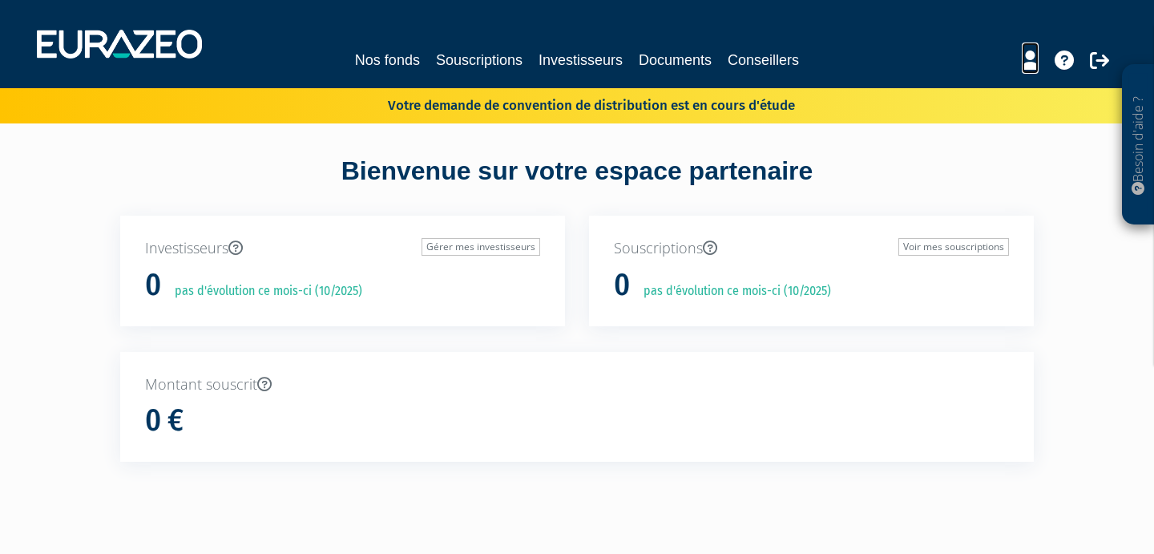
click at [1029, 62] on icon at bounding box center [1029, 59] width 17 height 19
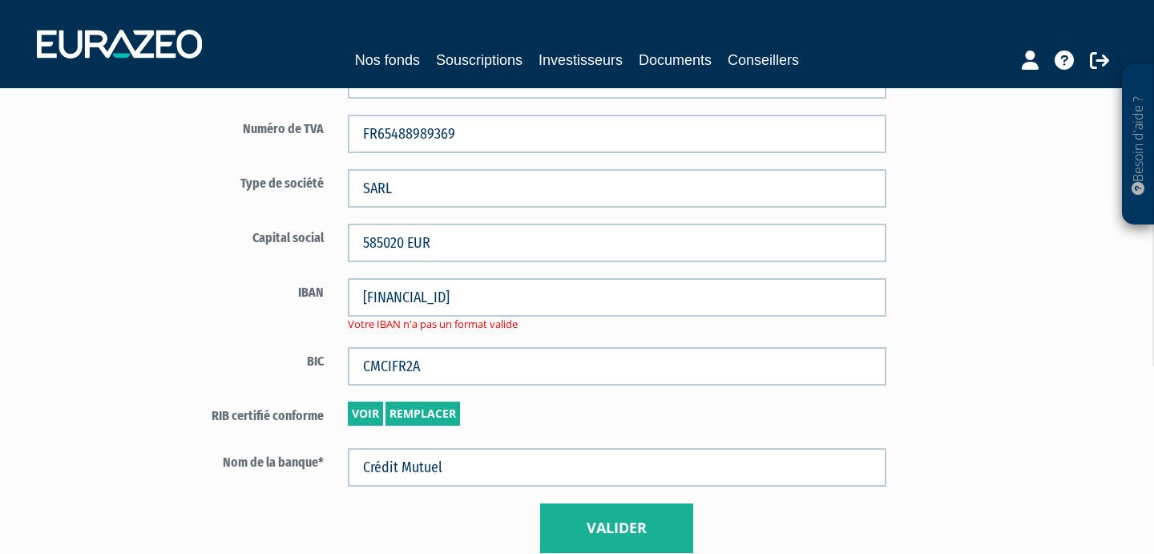
scroll to position [1011, 0]
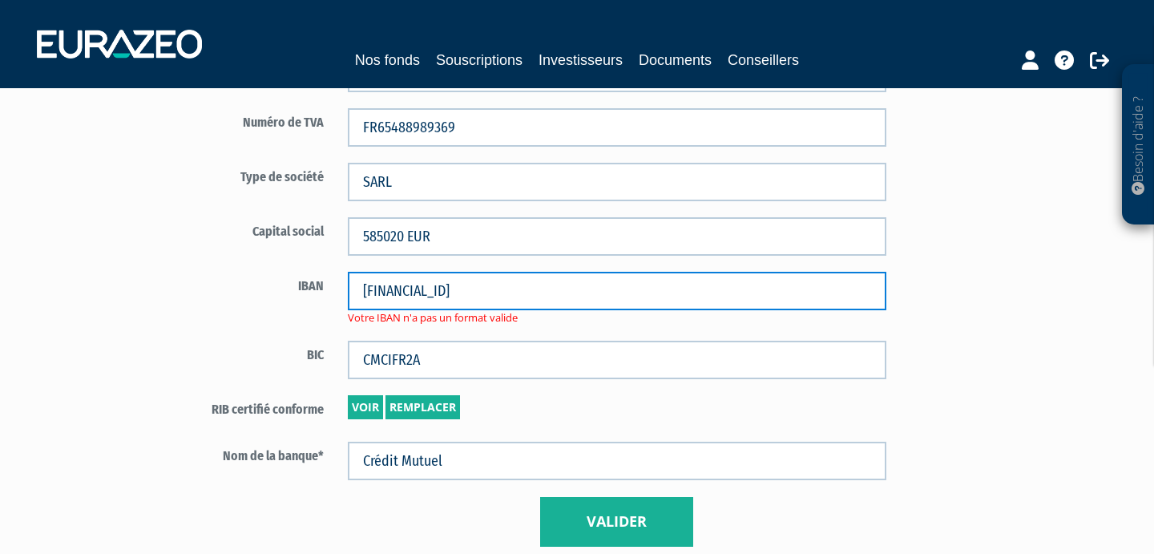
click at [355, 288] on input "FR76 1027 8060 8800 0208 1020 174" at bounding box center [617, 291] width 538 height 38
click at [549, 293] on input "FR76 1027 8060 8800 0208 1020 174" at bounding box center [617, 291] width 538 height 38
type input "FR7610278060880002081020174"
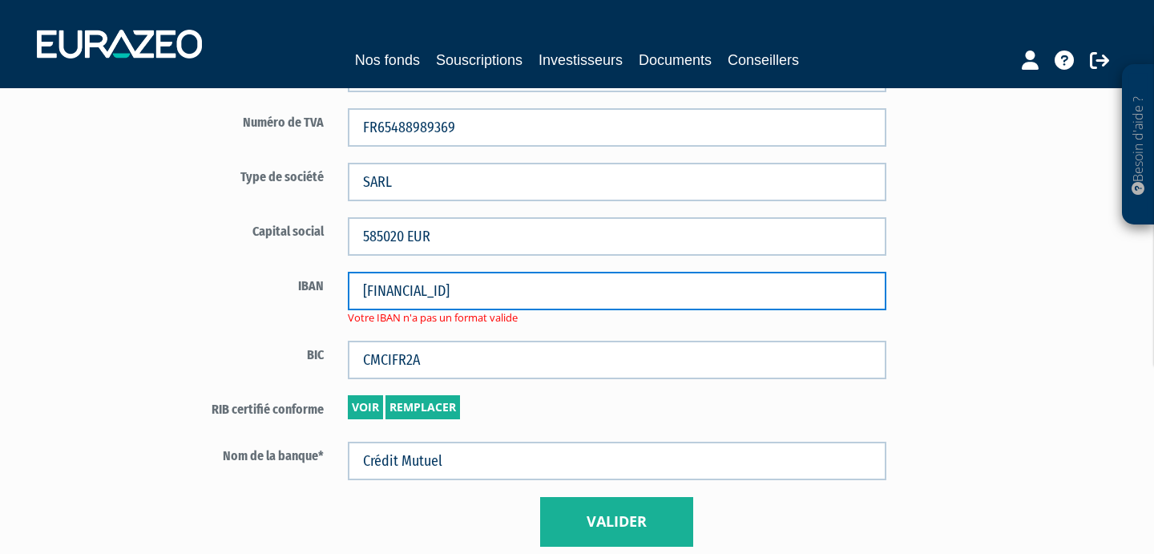
click at [637, 288] on input "FR7610278060880002081020174" at bounding box center [617, 291] width 538 height 38
click at [357, 289] on input "[FINANCIAL_ID]" at bounding box center [617, 291] width 538 height 38
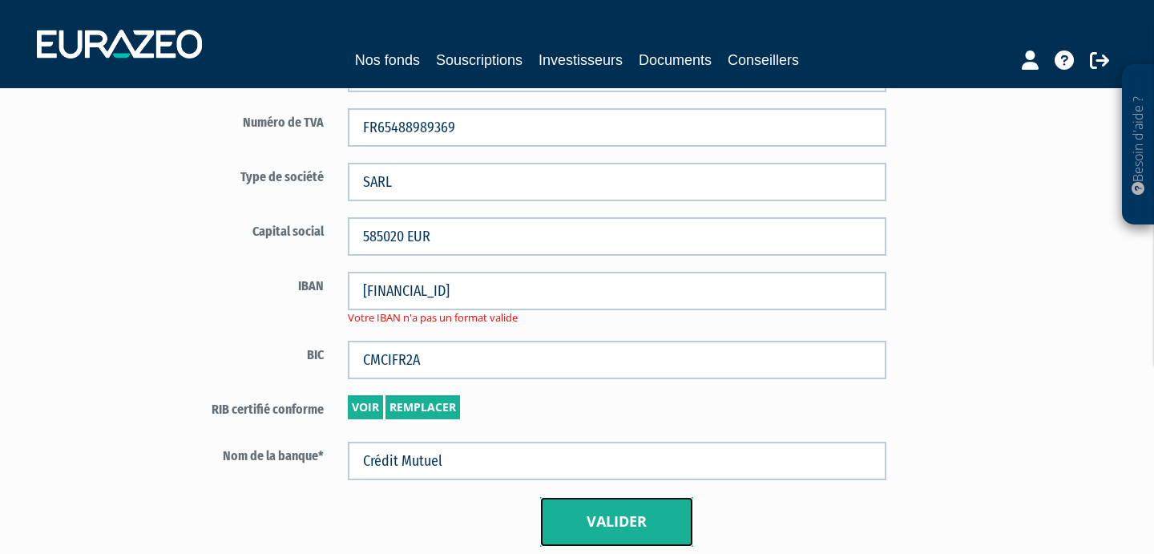
click at [627, 519] on button "Valider" at bounding box center [616, 522] width 153 height 50
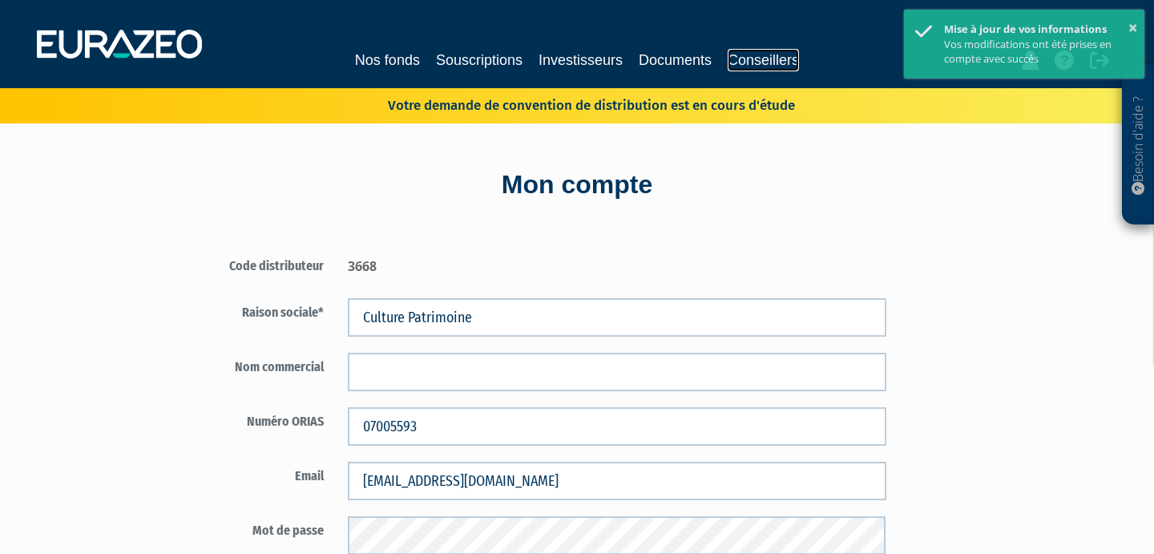
click at [767, 54] on link "Conseillers" at bounding box center [762, 60] width 71 height 22
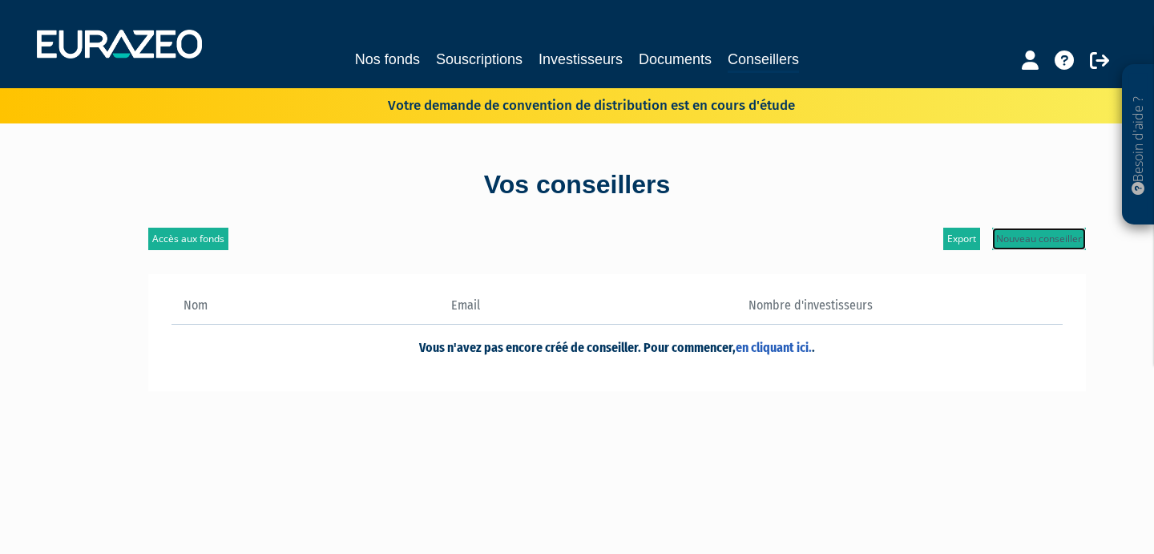
click at [1038, 233] on link "Nouveau conseiller" at bounding box center [1039, 238] width 94 height 22
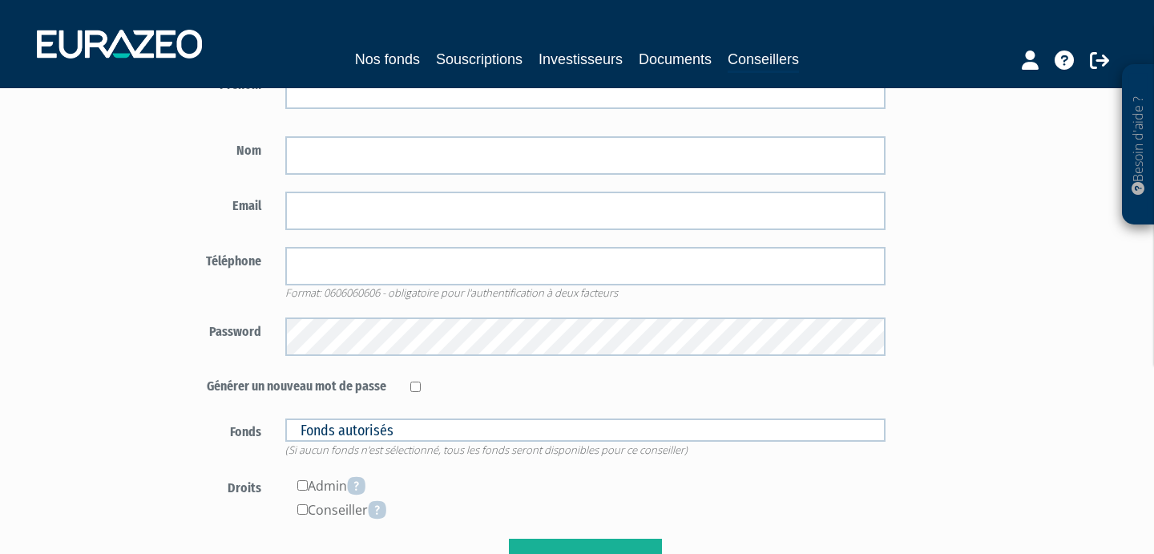
scroll to position [195, 0]
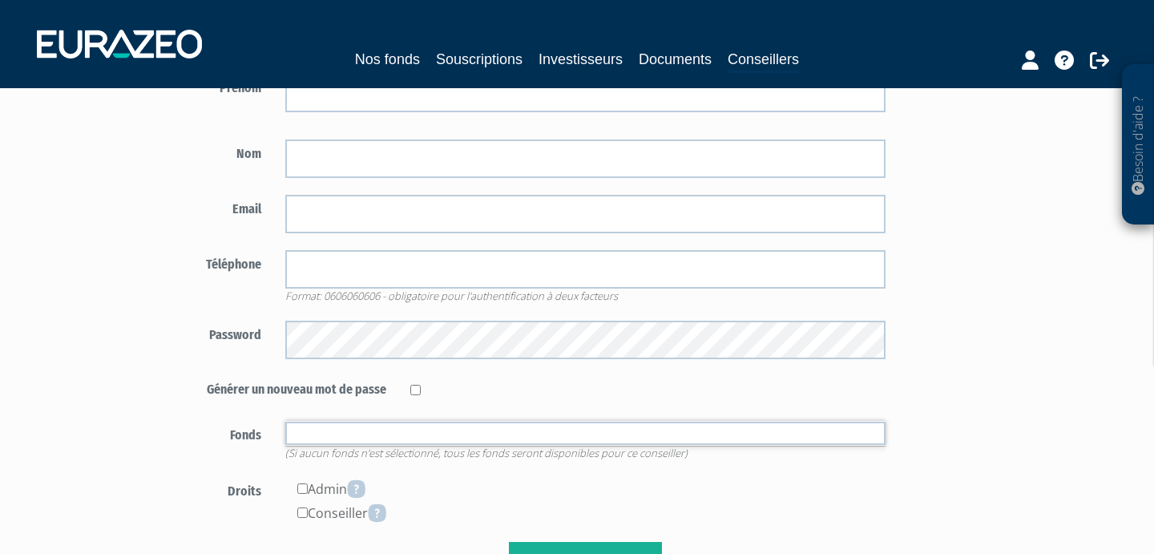
click at [503, 429] on input "text" at bounding box center [585, 432] width 601 height 23
click at [365, 488] on icon at bounding box center [356, 488] width 18 height 19
type input "Fonds autorisés"
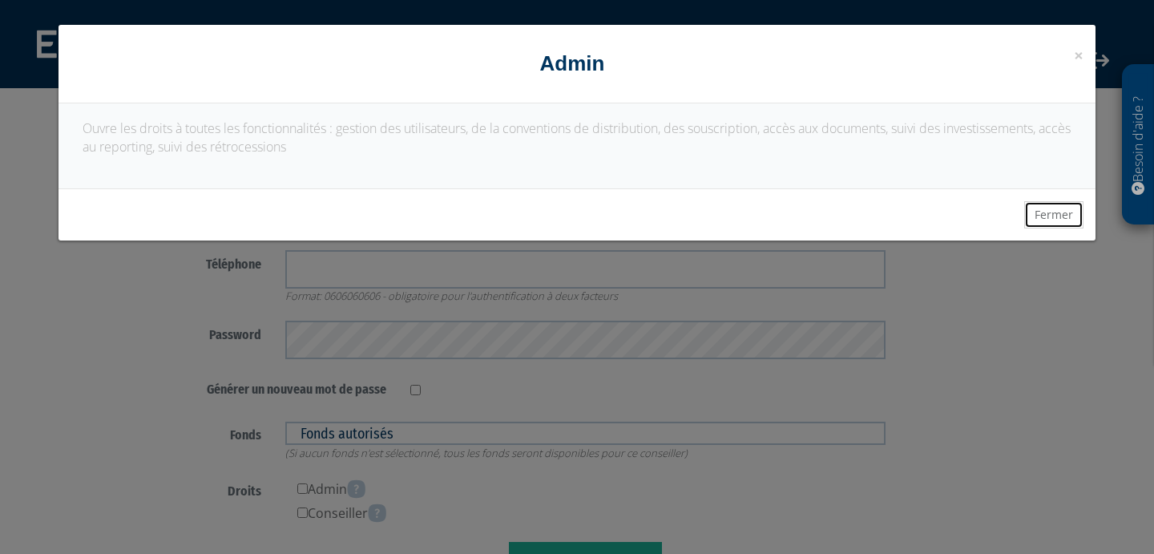
click at [1065, 218] on button "Fermer" at bounding box center [1053, 214] width 59 height 27
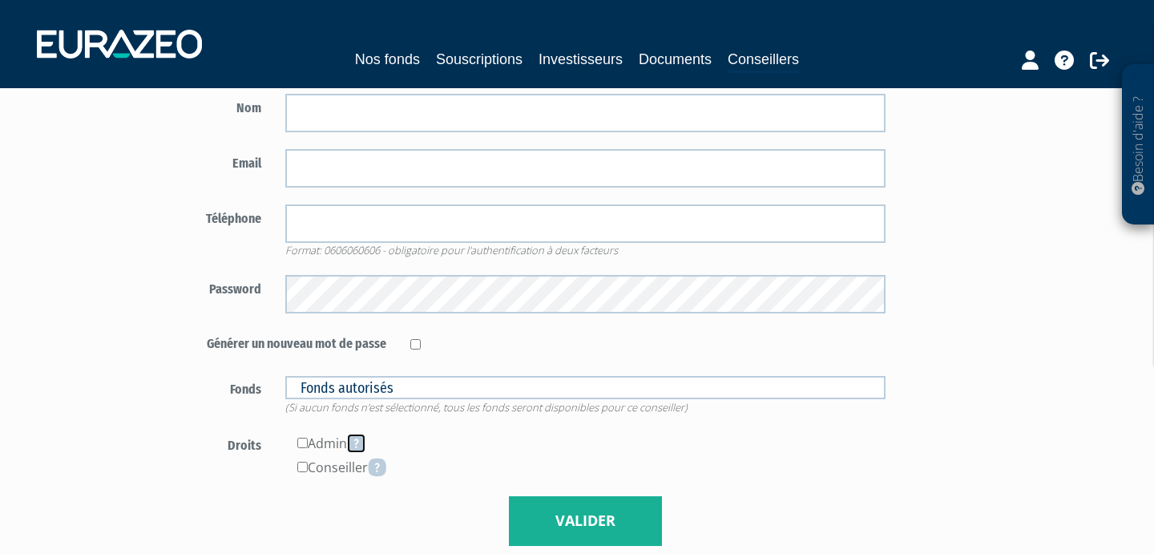
scroll to position [244, 0]
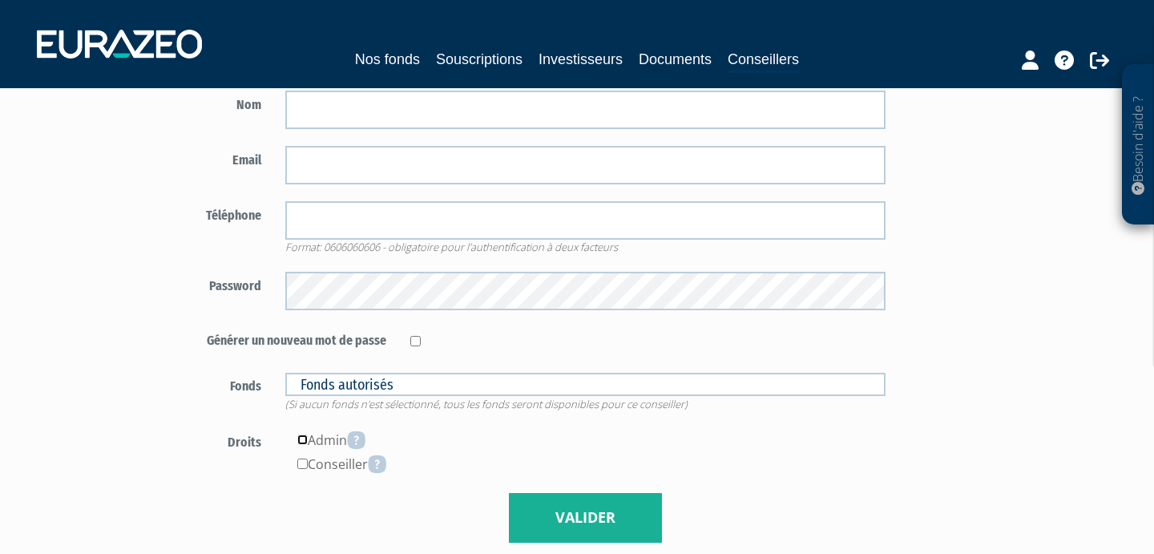
click at [300, 441] on input"] "checkbox" at bounding box center [302, 439] width 10 height 10
checkbox input"] "true"
click at [365, 432] on icon at bounding box center [356, 439] width 18 height 19
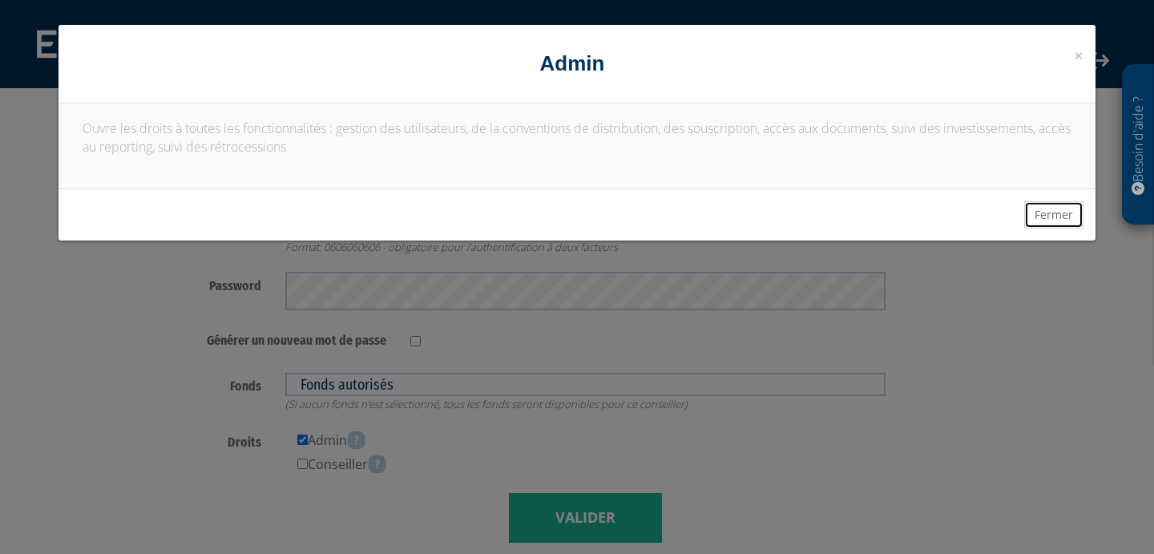
click at [1051, 215] on button "Fermer" at bounding box center [1053, 214] width 59 height 27
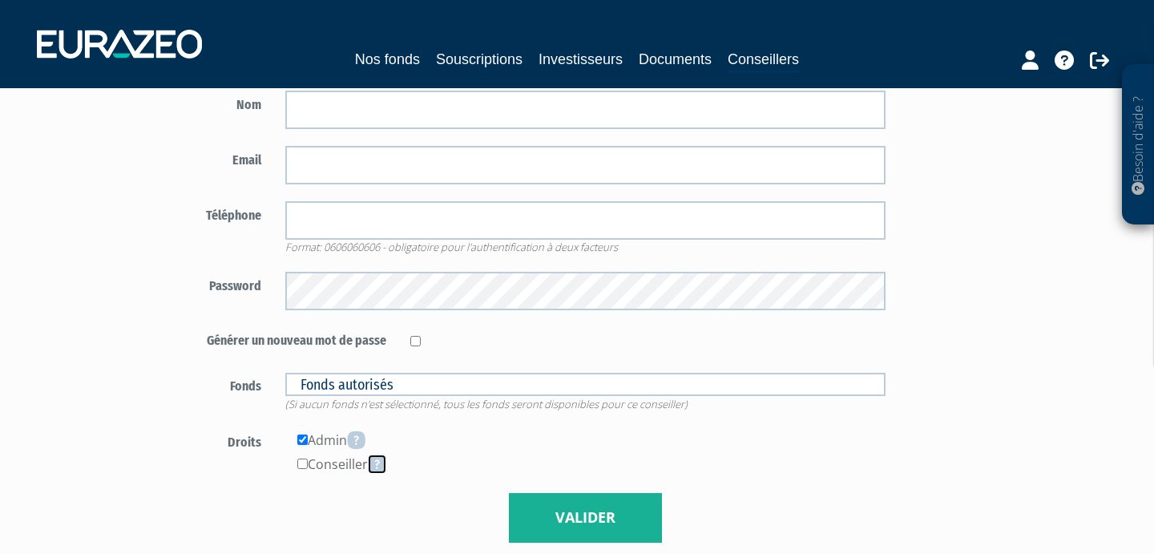
click at [382, 464] on icon at bounding box center [377, 463] width 18 height 19
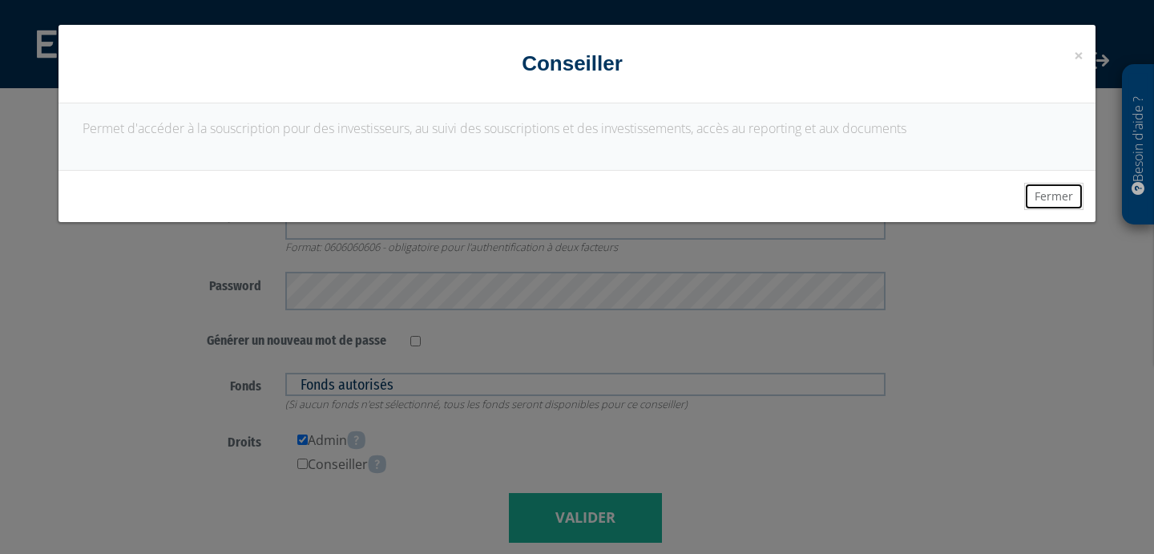
click at [1055, 198] on button "Fermer" at bounding box center [1053, 196] width 59 height 27
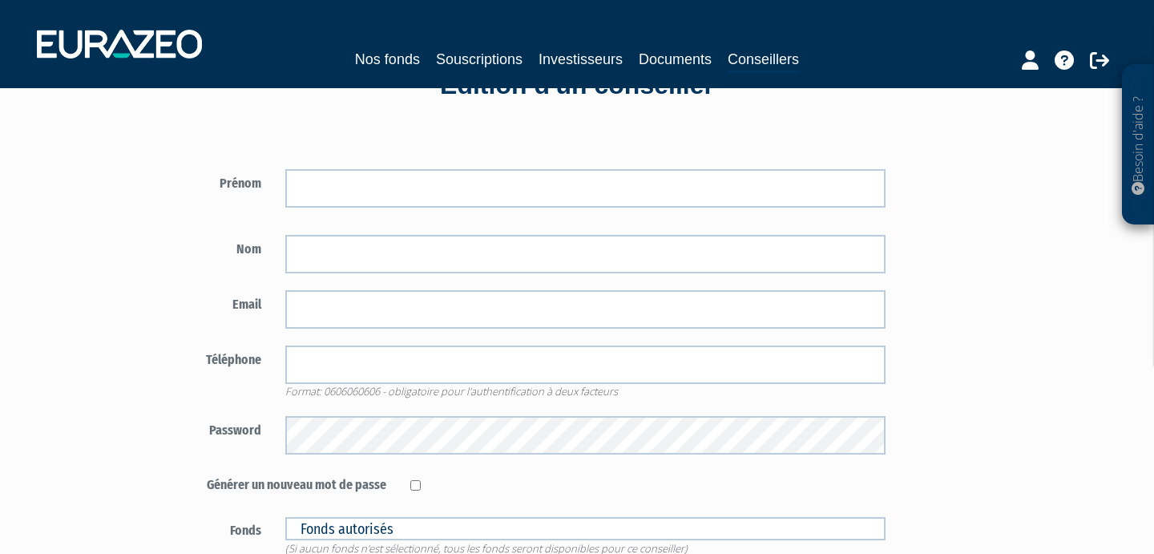
scroll to position [0, 0]
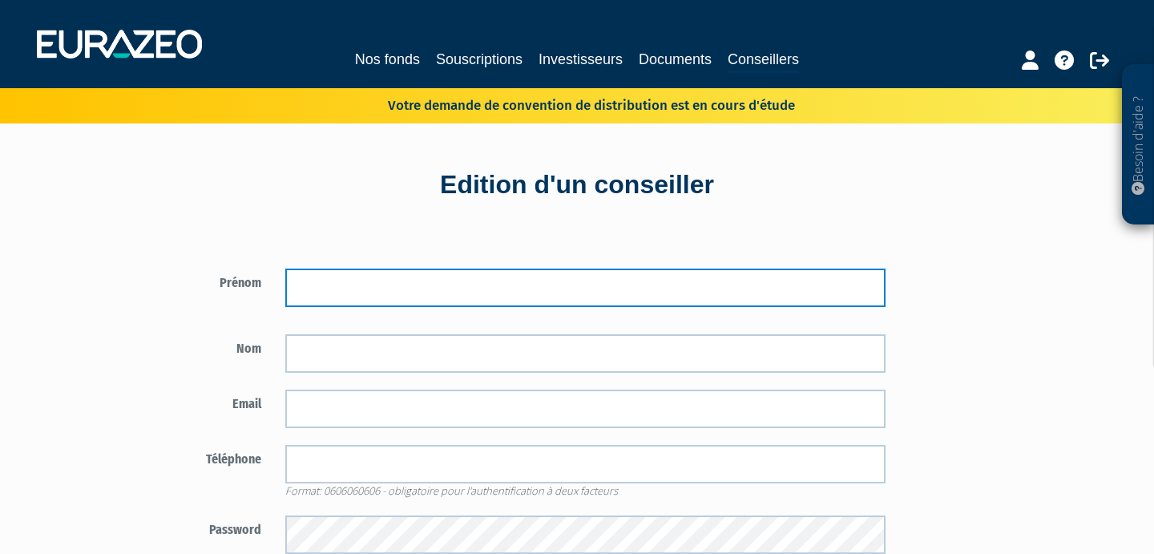
click at [333, 300] on input "text" at bounding box center [585, 287] width 601 height 38
type input "Pole"
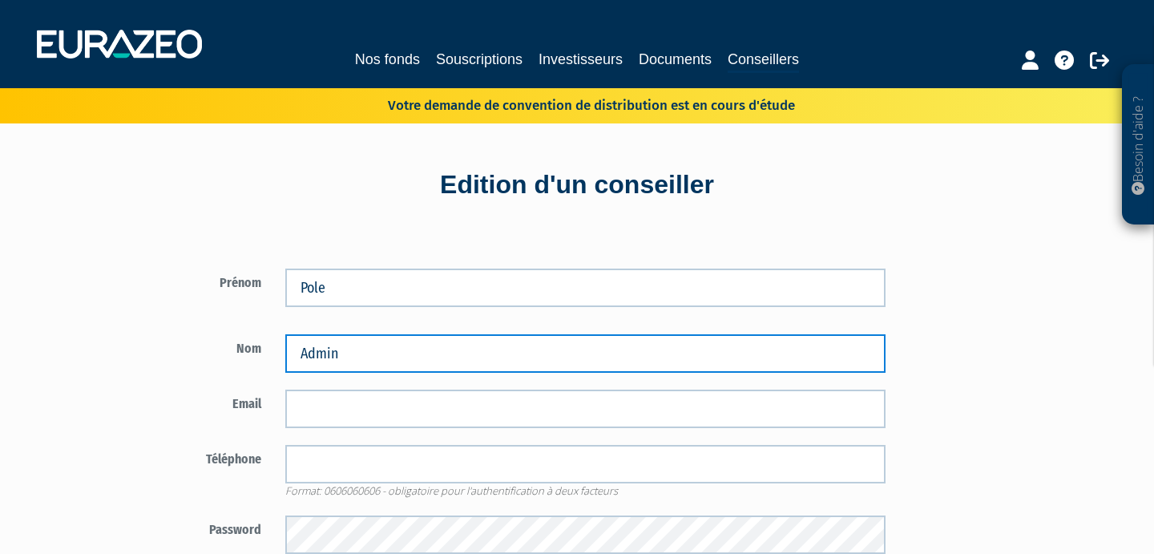
type input "Admin"
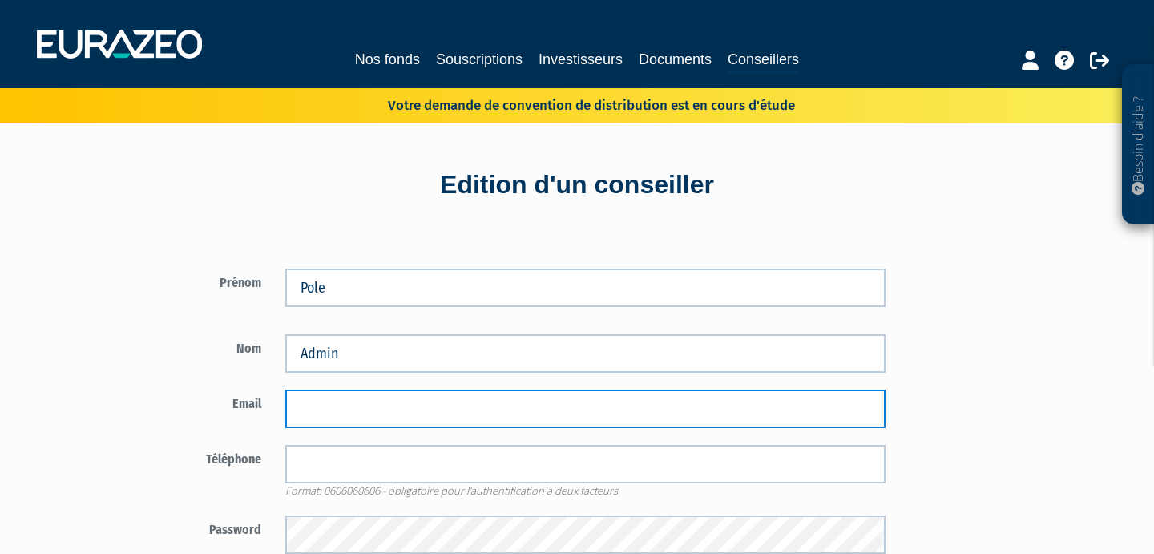
click at [339, 402] on input "email" at bounding box center [585, 408] width 601 height 38
type input "poleadmin@culturepatrimoine.fr"
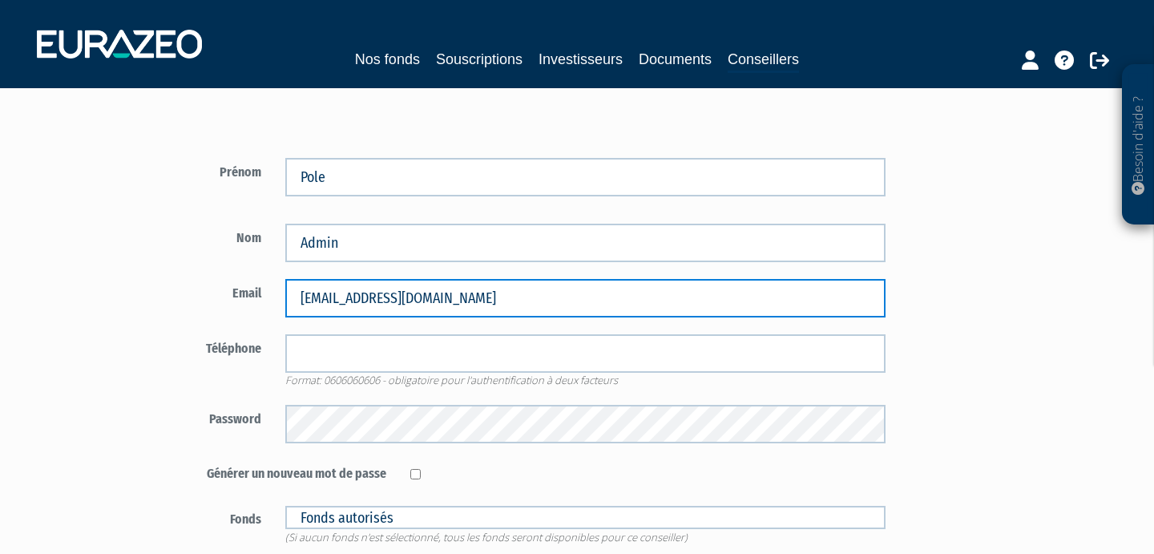
scroll to position [135, 0]
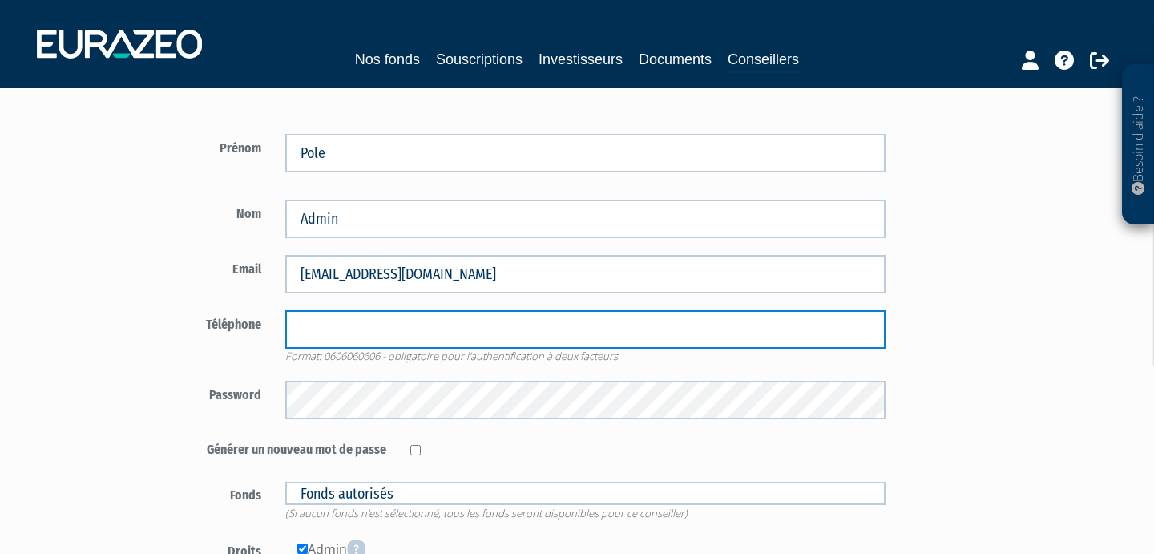
click at [353, 329] on input "tel" at bounding box center [585, 329] width 601 height 38
paste input "+33 6 77 69 38 70"
type input "0677693870"
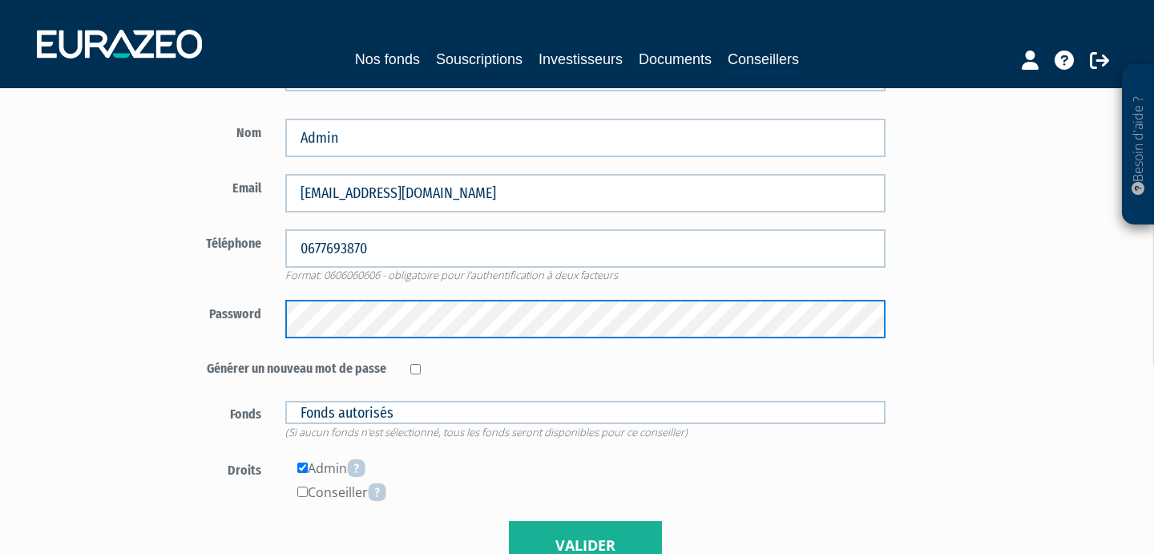
scroll to position [256, 0]
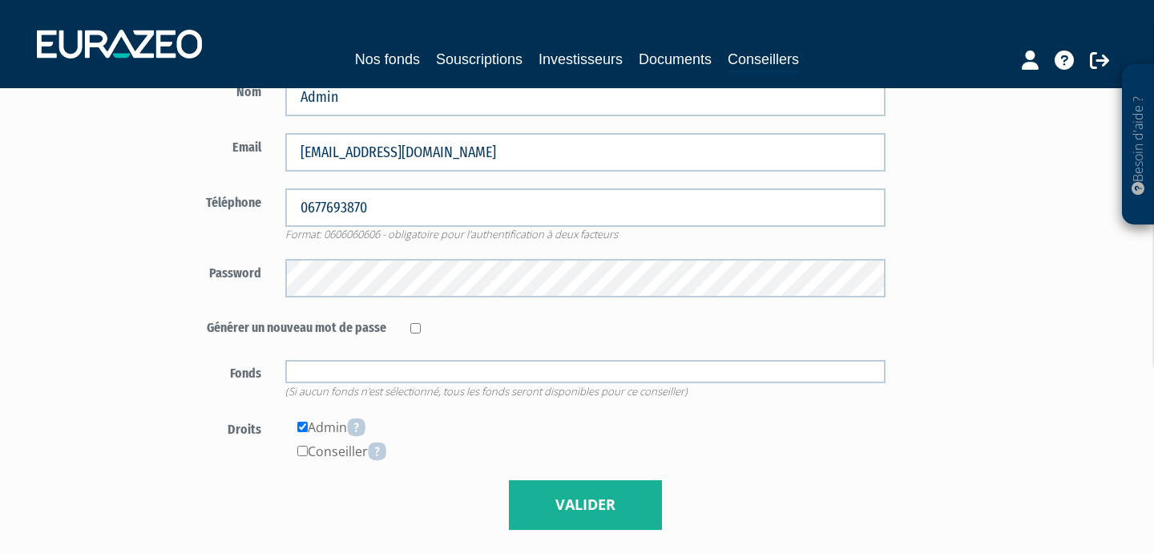
click at [368, 375] on input "text" at bounding box center [585, 371] width 601 height 23
type input "Fonds autorisés"
click at [236, 357] on form "Prénom Pole Nom Admin 0677693870" at bounding box center [523, 270] width 750 height 517
click at [584, 513] on button "Valider" at bounding box center [585, 505] width 153 height 50
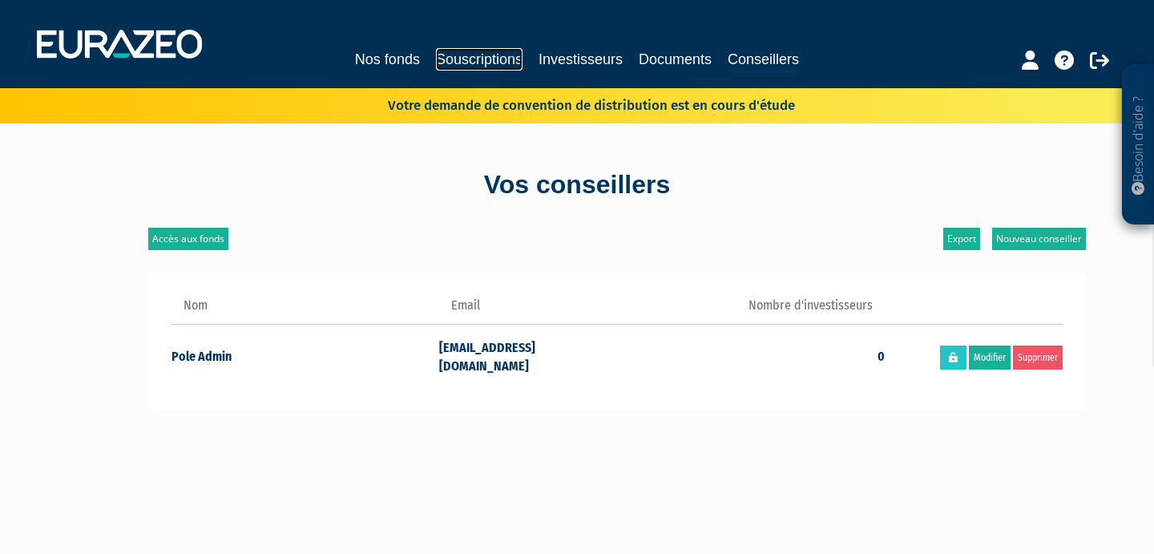
click at [473, 63] on link "Souscriptions" at bounding box center [479, 59] width 87 height 22
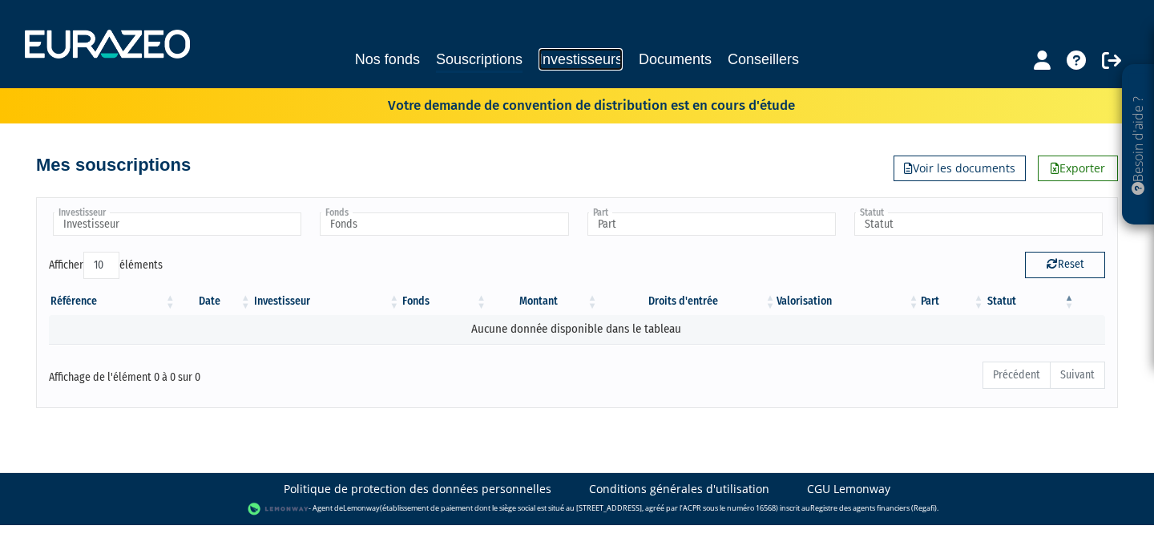
click at [564, 62] on link "Investisseurs" at bounding box center [580, 59] width 84 height 22
